Goal: Navigation & Orientation: Find specific page/section

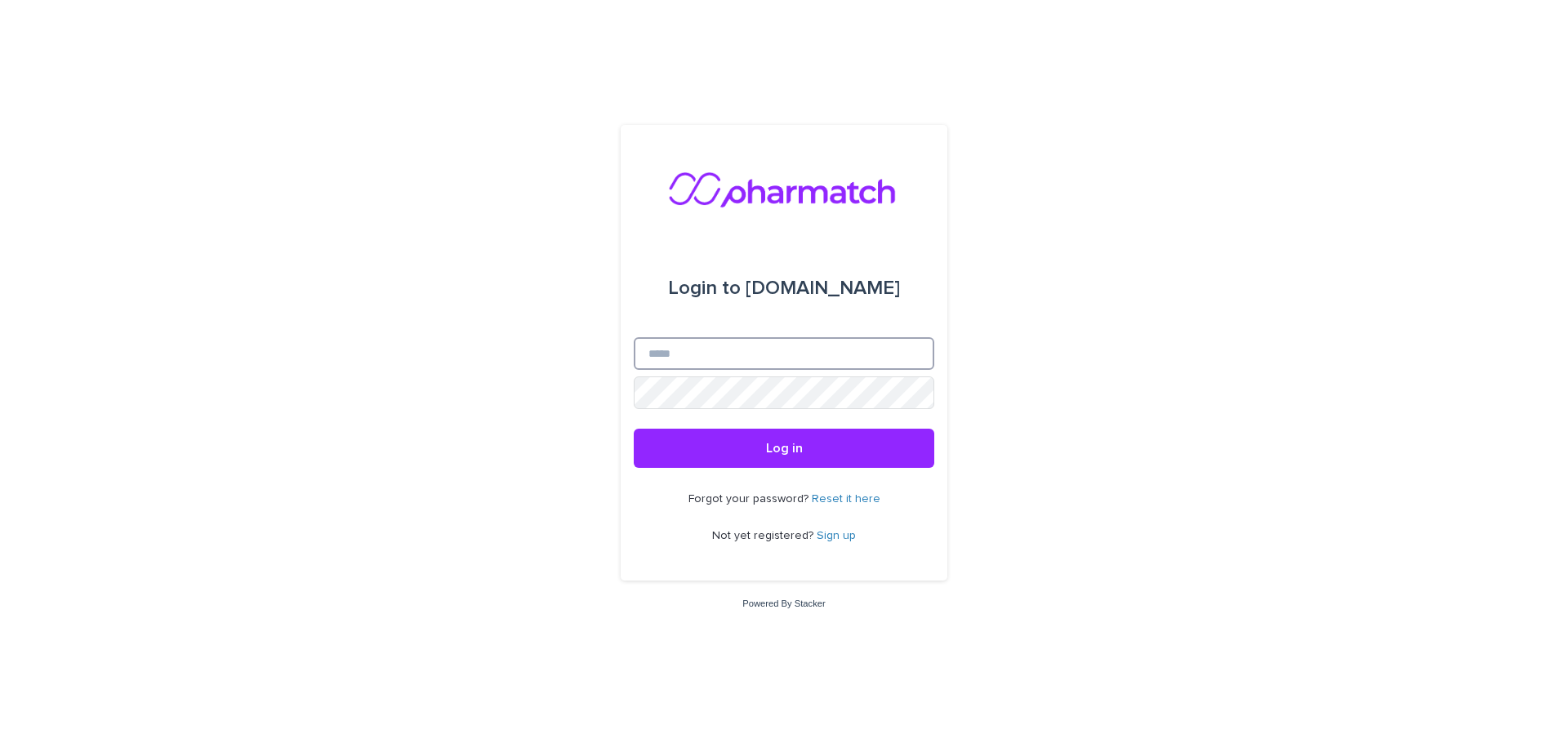
type input "**********"
click at [784, 449] on button "Log in" at bounding box center [783, 448] width 300 height 39
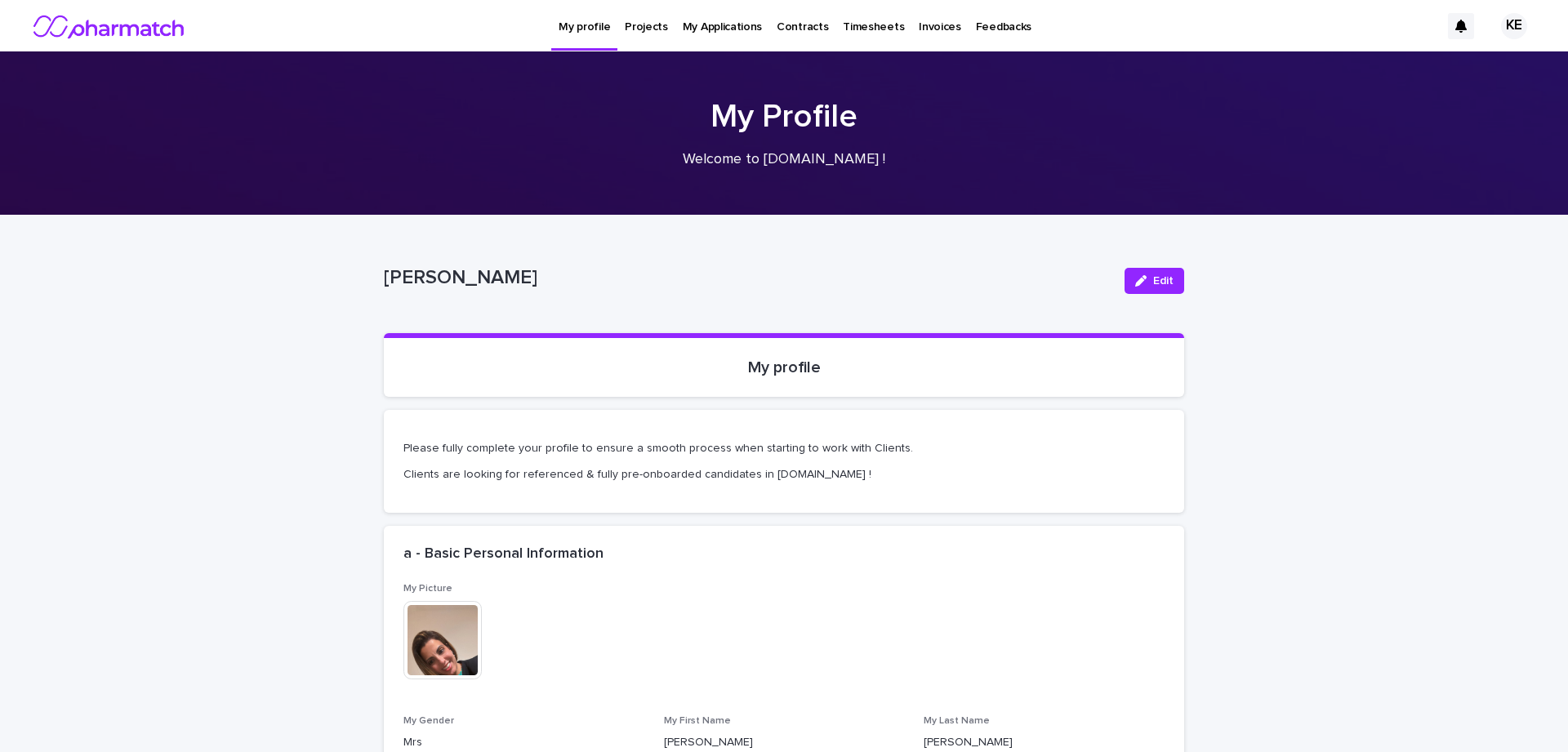
click at [644, 31] on p "Projects" at bounding box center [646, 17] width 43 height 34
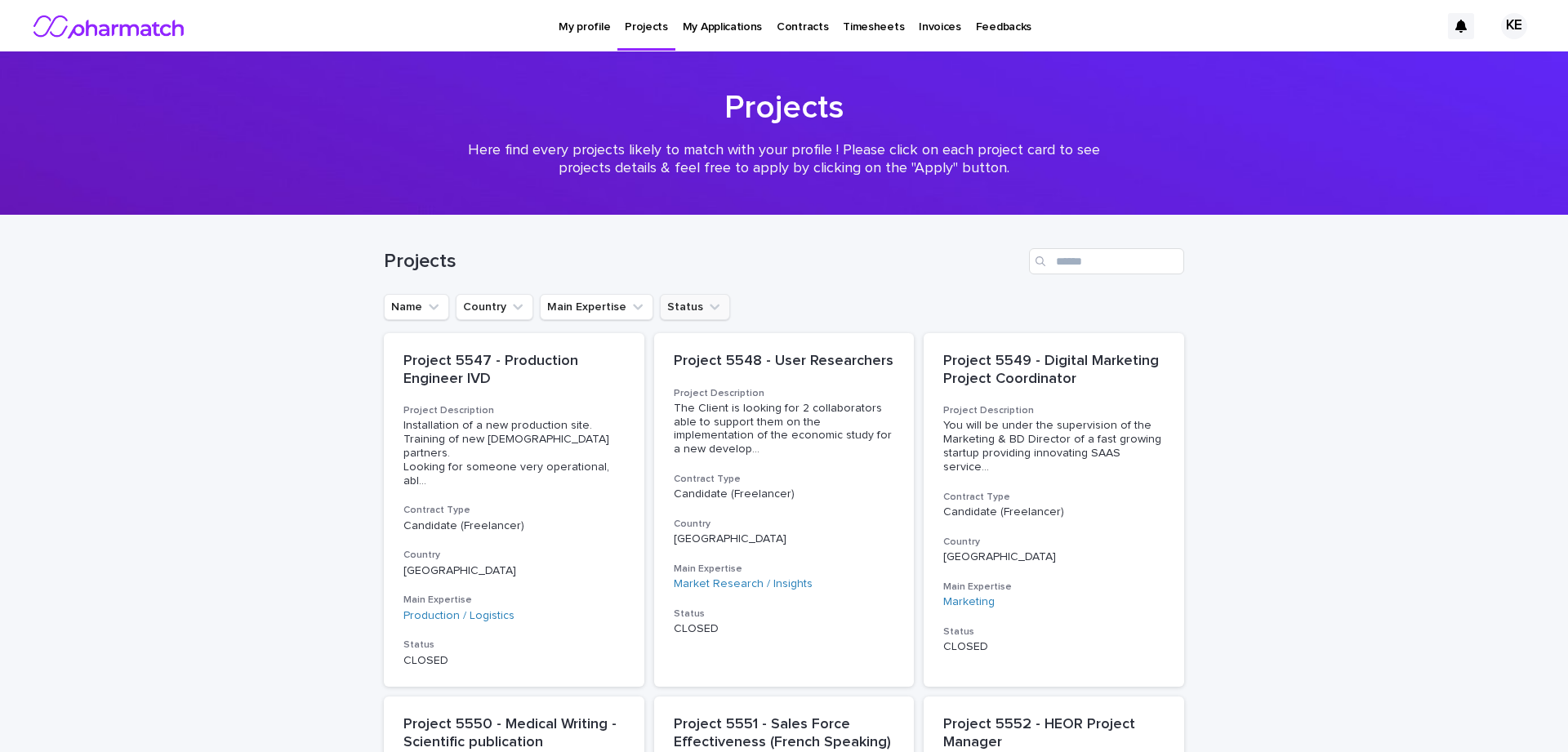
click at [676, 306] on button "Status" at bounding box center [694, 307] width 70 height 26
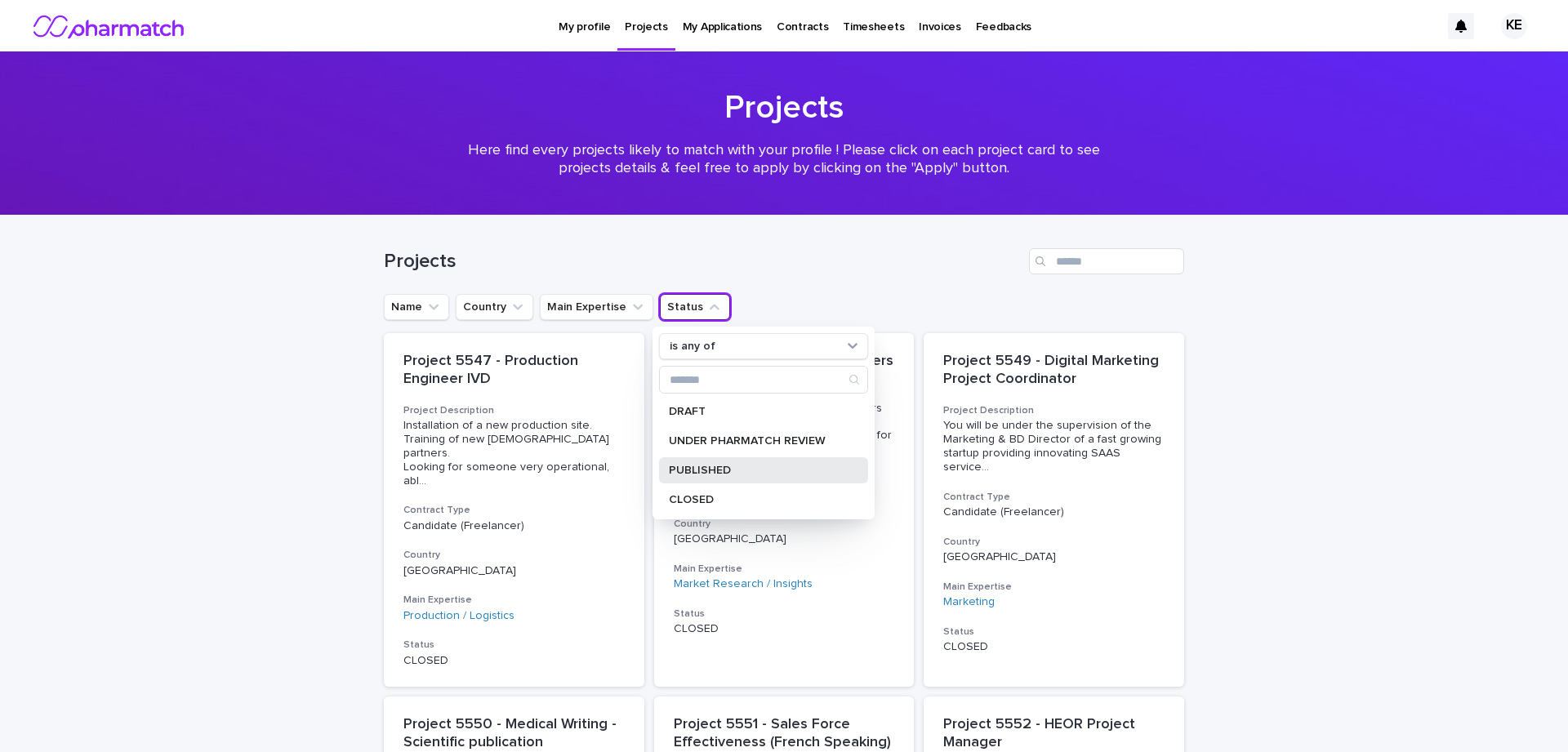
click at [690, 475] on p "PUBLISHED" at bounding box center [754, 471] width 173 height 12
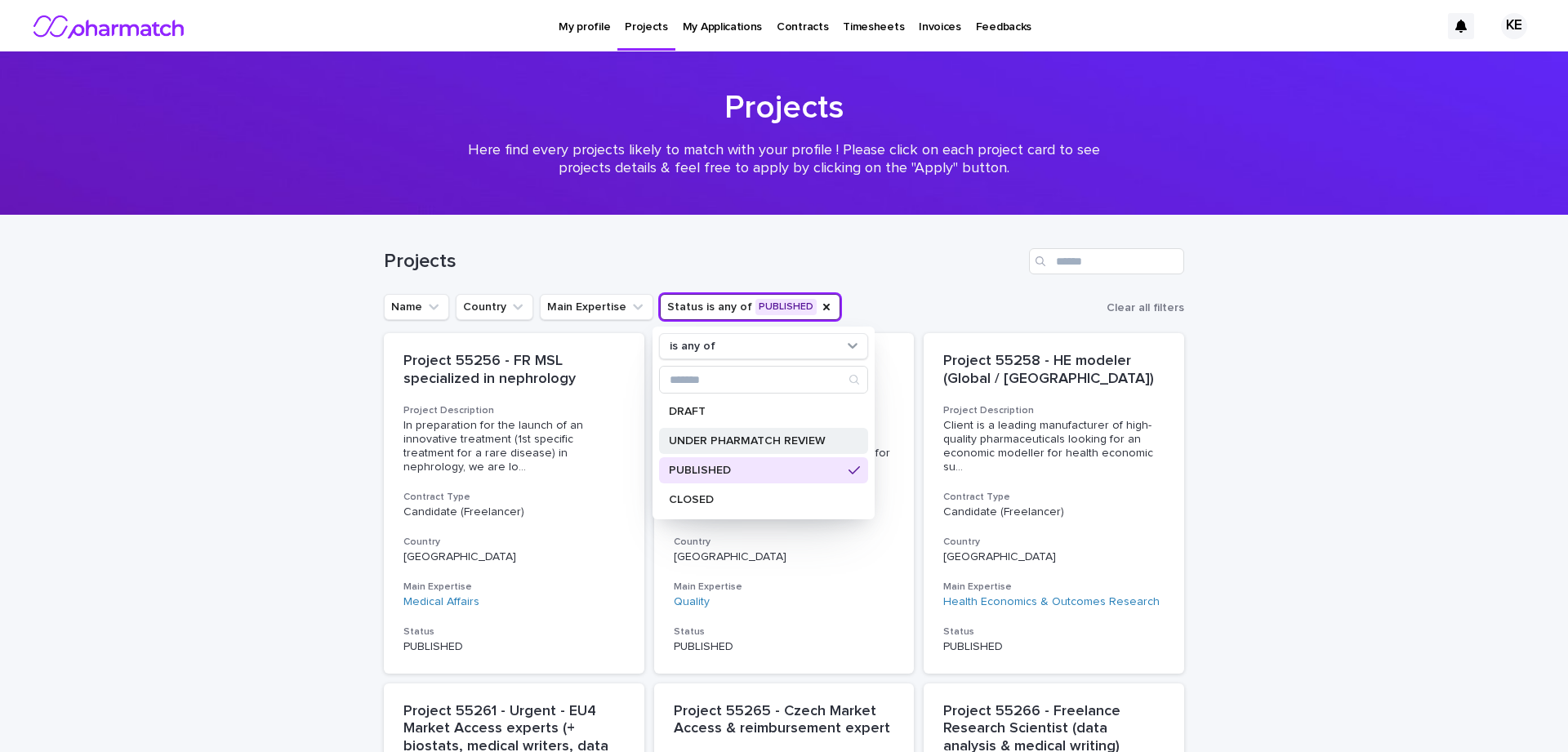
click at [674, 442] on p "UNDER PHARMATCH REVIEW" at bounding box center [754, 441] width 173 height 12
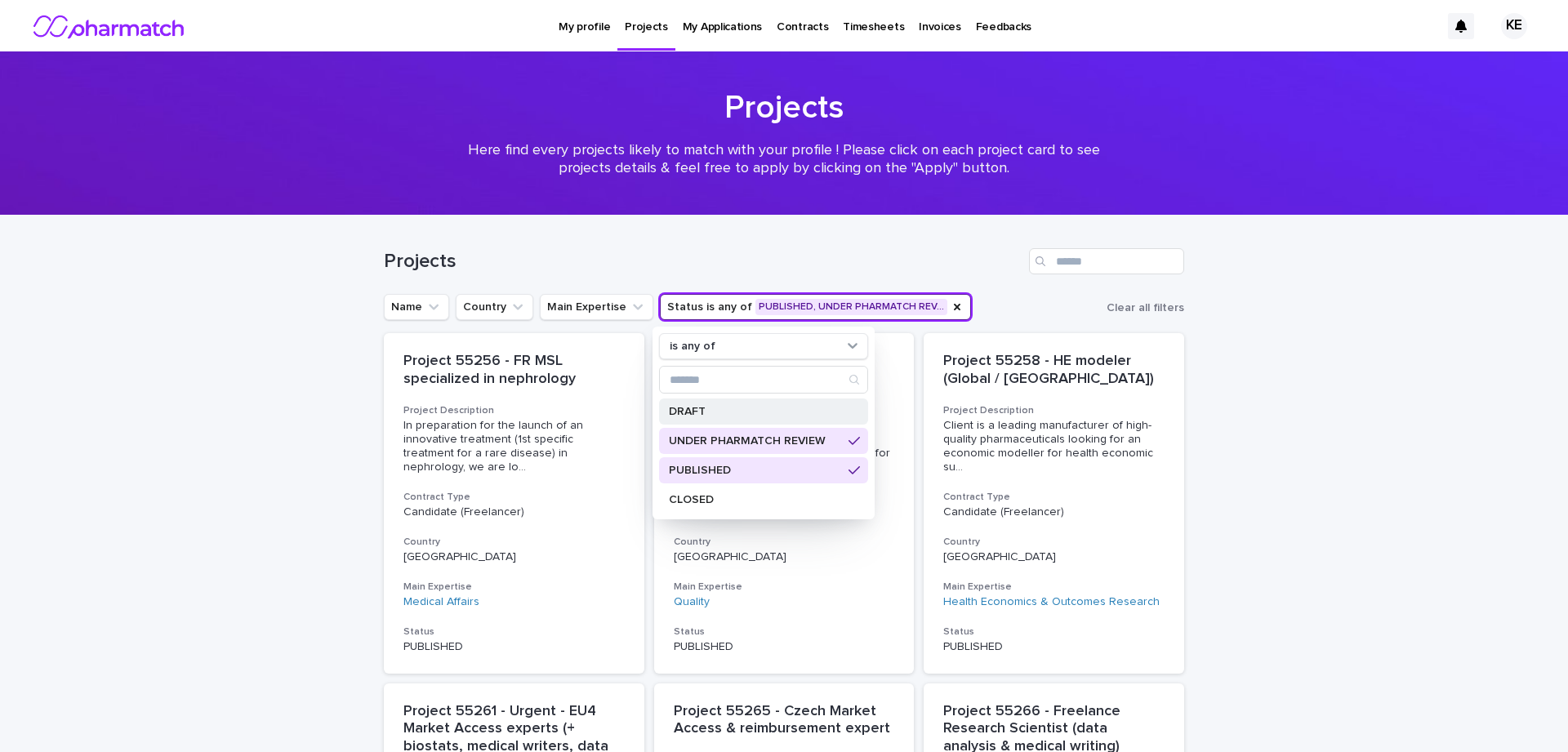
click at [670, 411] on p "DRAFT" at bounding box center [754, 411] width 173 height 12
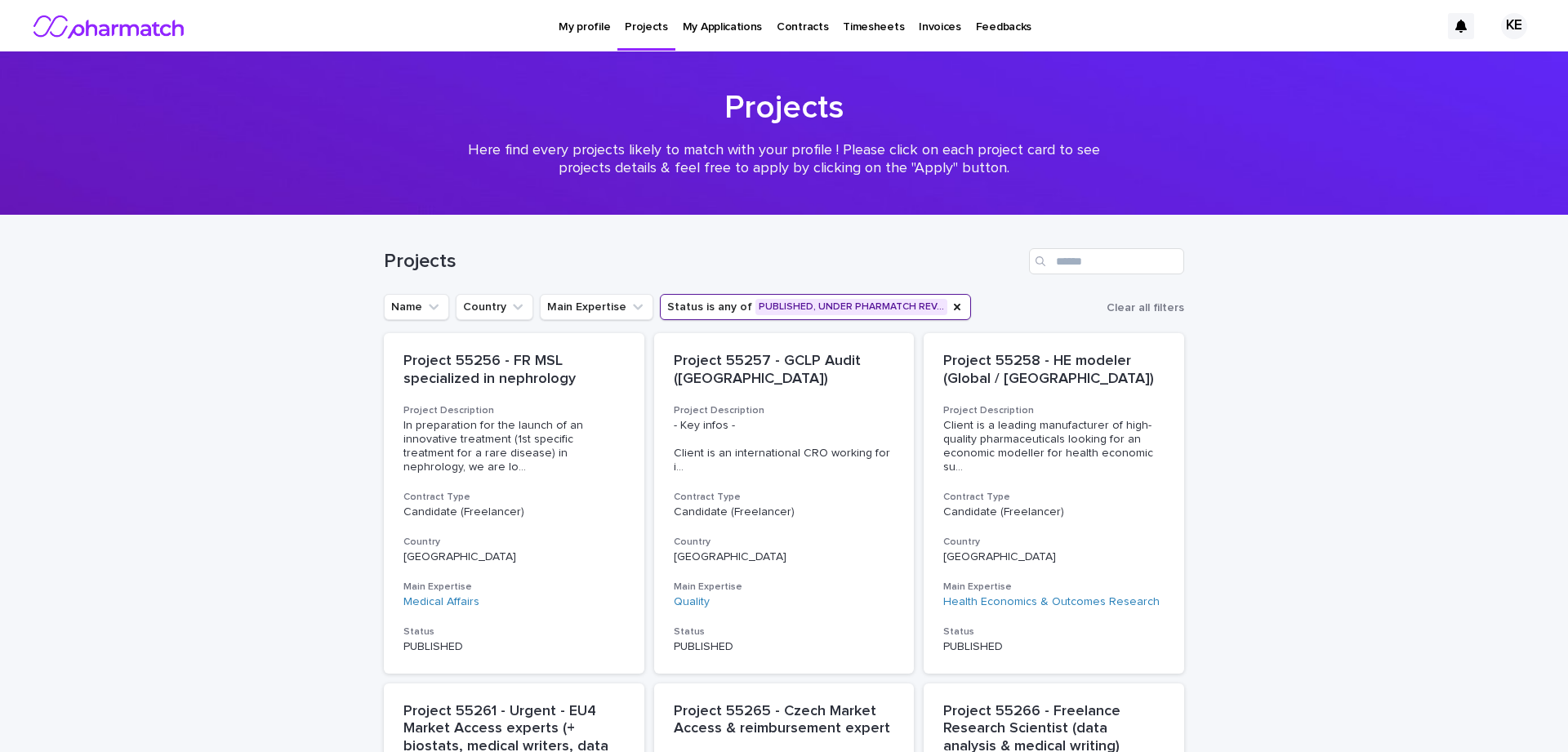
click at [711, 30] on p "My Applications" at bounding box center [722, 17] width 79 height 34
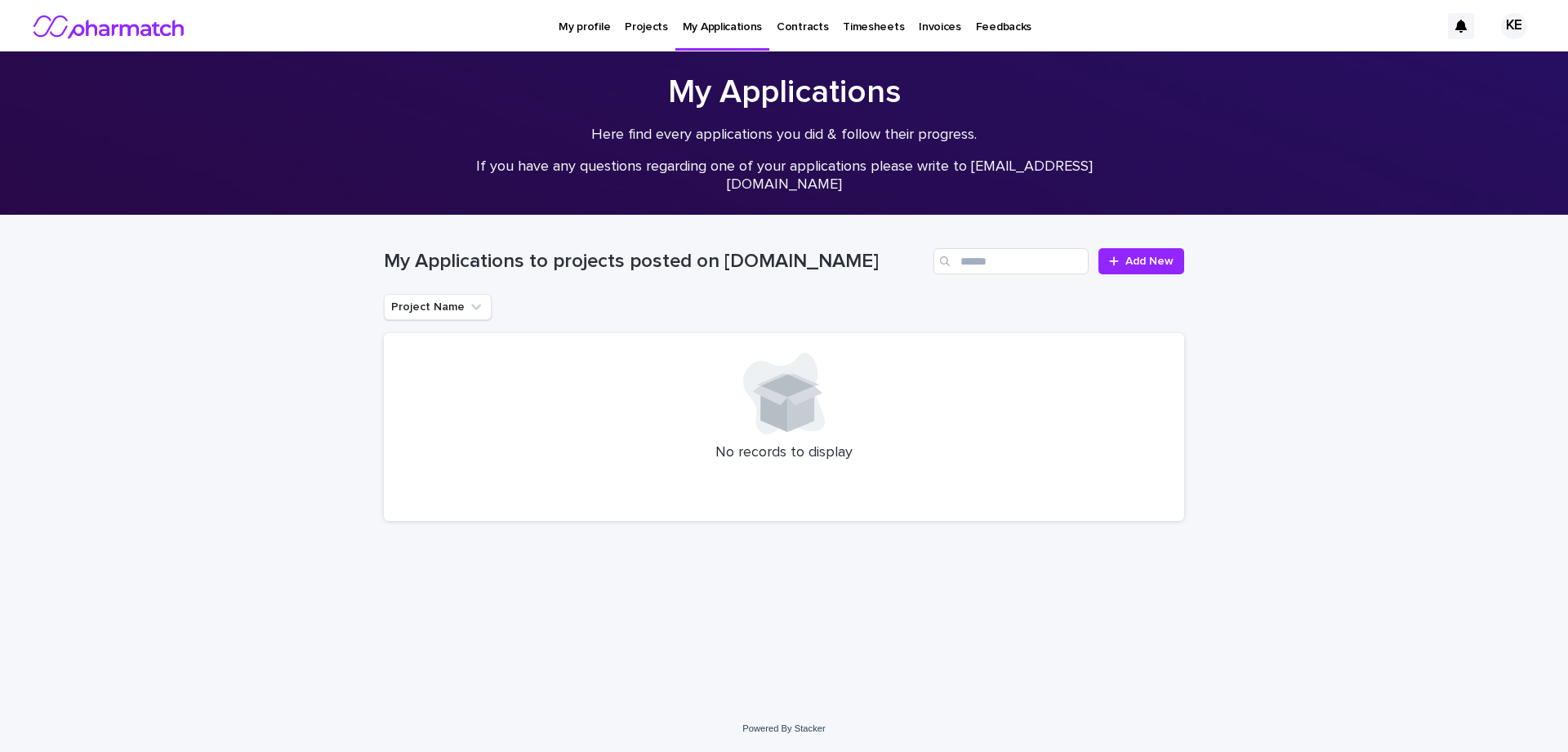
click at [789, 29] on p "Contracts" at bounding box center [802, 17] width 51 height 34
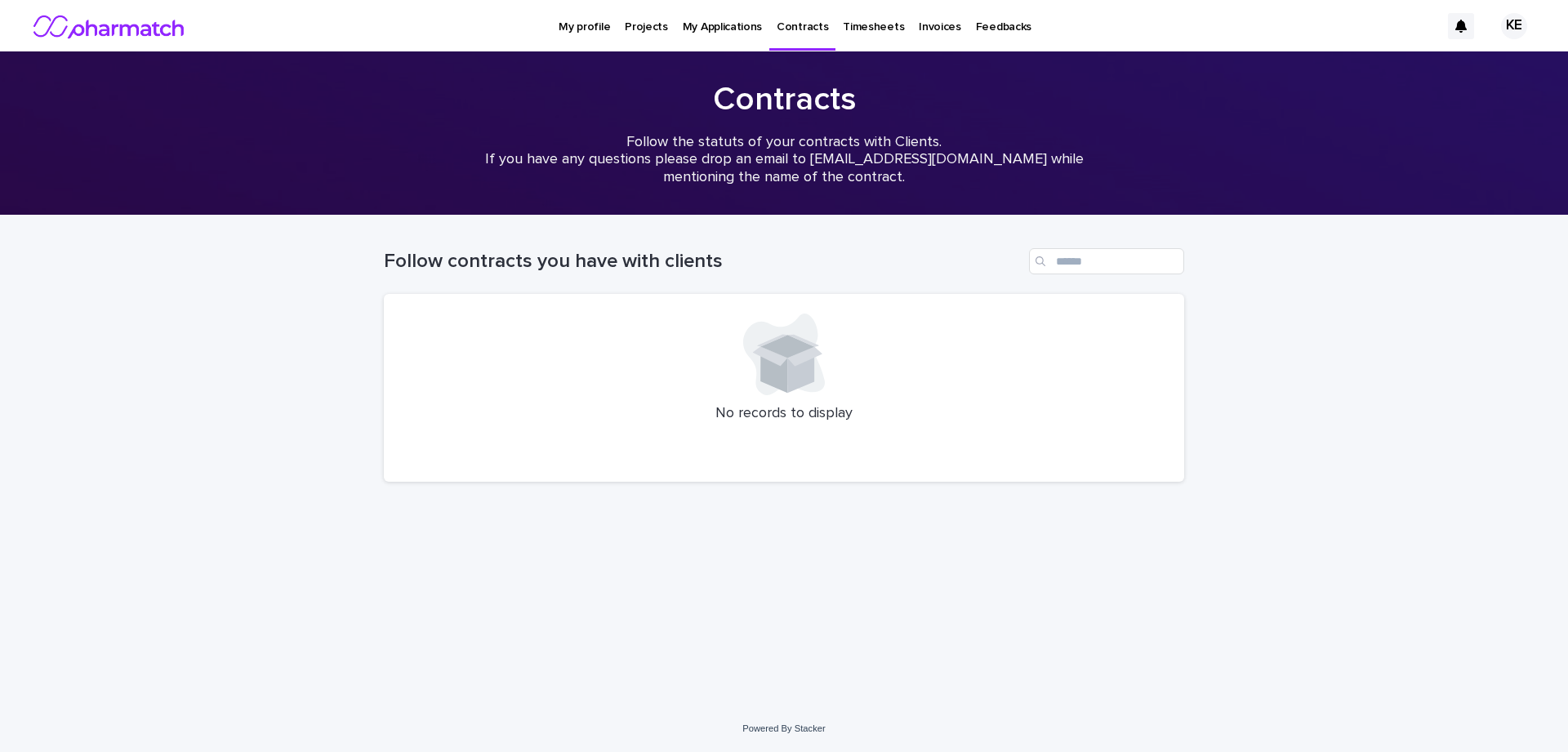
click at [870, 27] on p "Timesheets" at bounding box center [873, 17] width 61 height 34
click at [926, 25] on p "Invoices" at bounding box center [939, 17] width 42 height 34
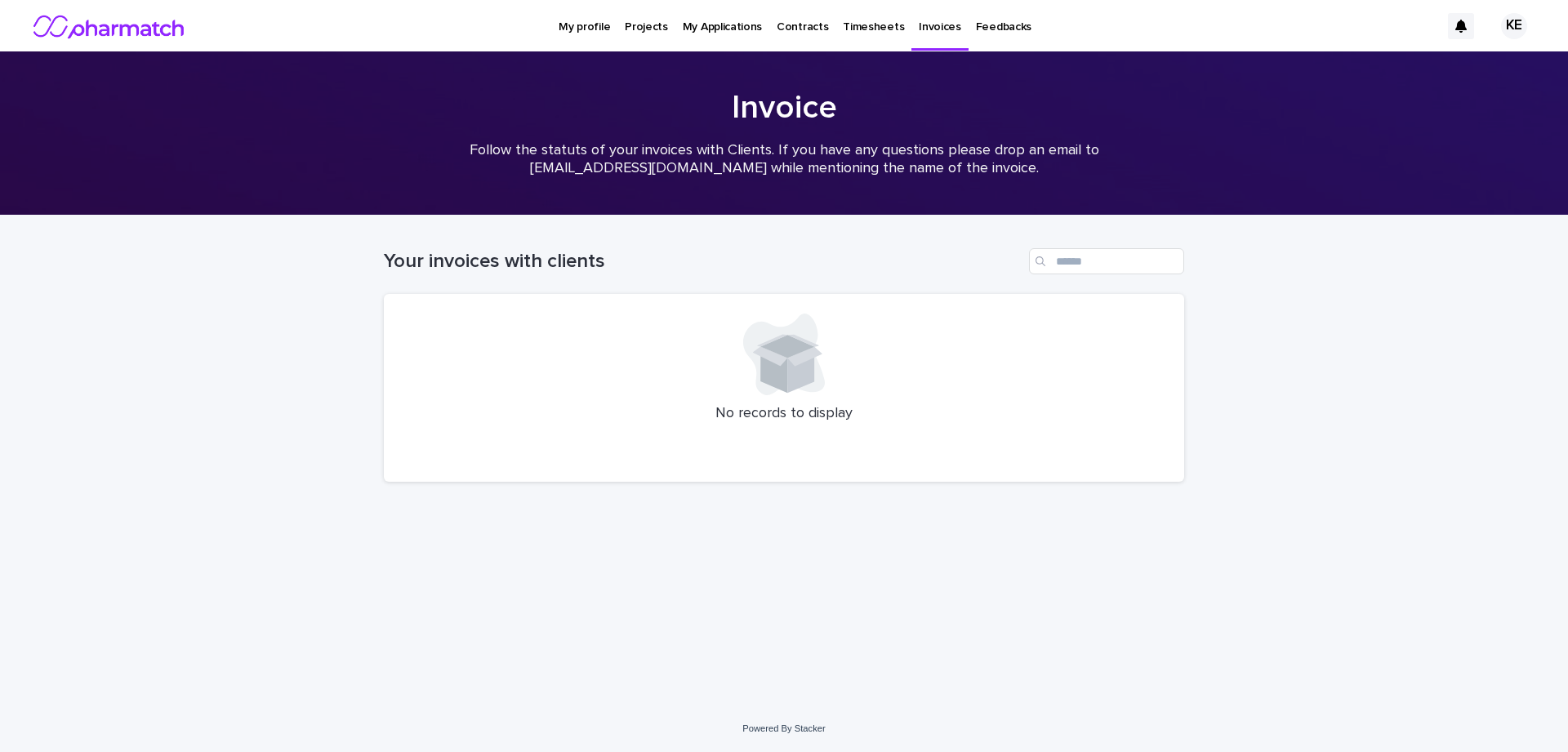
click at [997, 27] on p "Feedbacks" at bounding box center [1004, 17] width 56 height 34
